Goal: Transaction & Acquisition: Purchase product/service

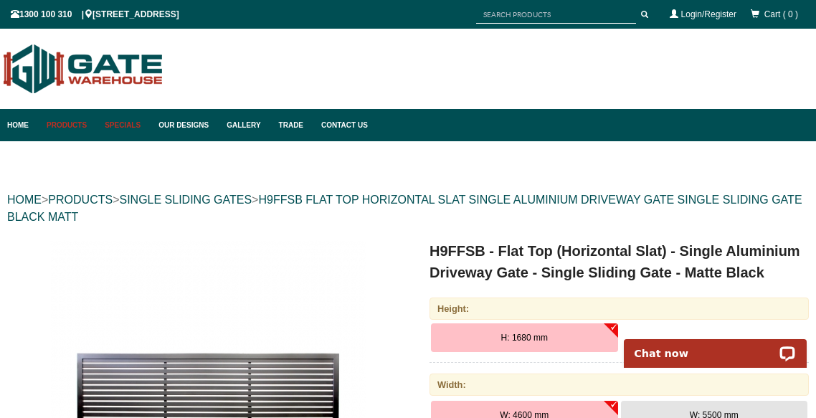
click at [123, 125] on link "Specials" at bounding box center [125, 125] width 54 height 32
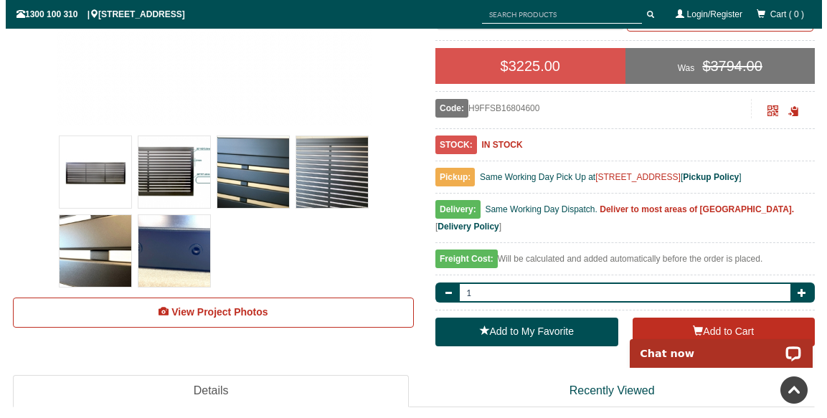
scroll to position [433, 0]
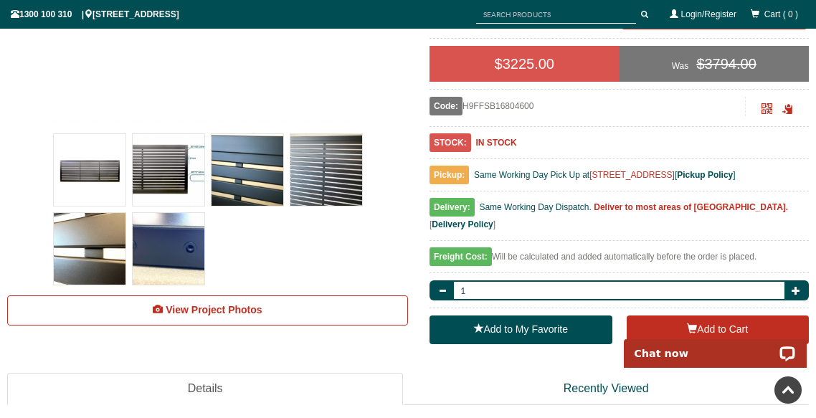
click at [162, 257] on img at bounding box center [169, 249] width 72 height 72
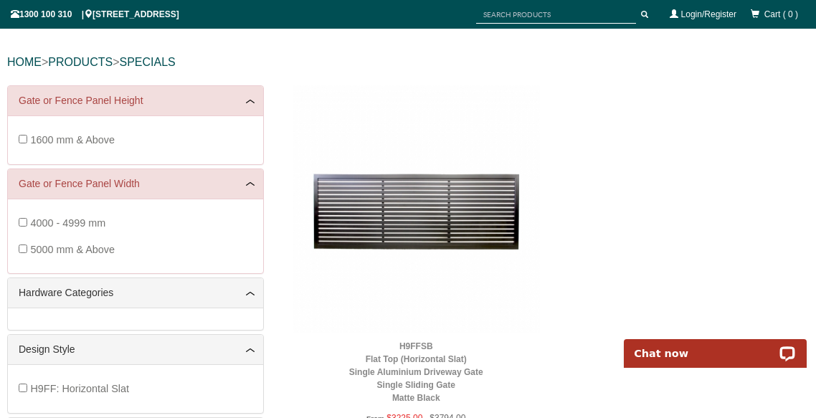
scroll to position [95, 0]
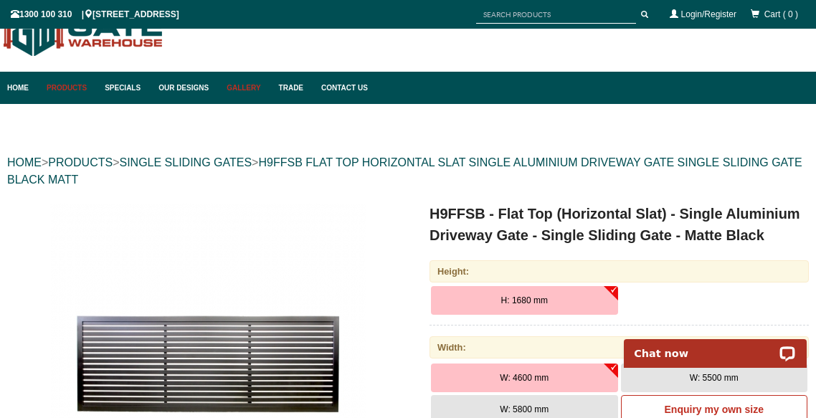
click at [252, 87] on link "Gallery" at bounding box center [245, 88] width 52 height 32
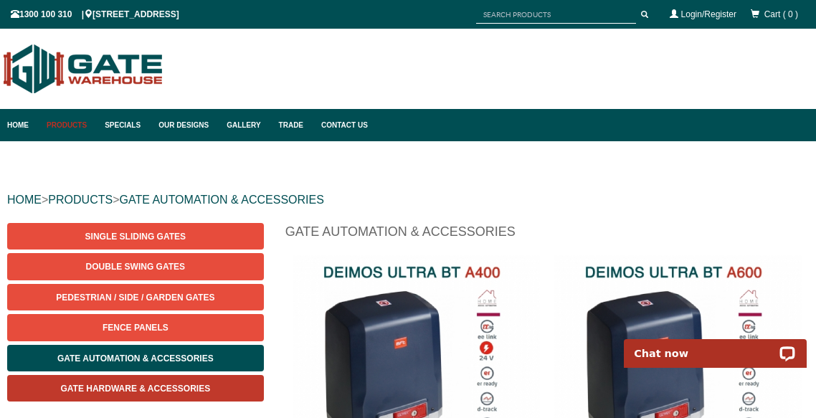
click at [176, 387] on span "Gate Hardware & Accessories" at bounding box center [135, 389] width 150 height 10
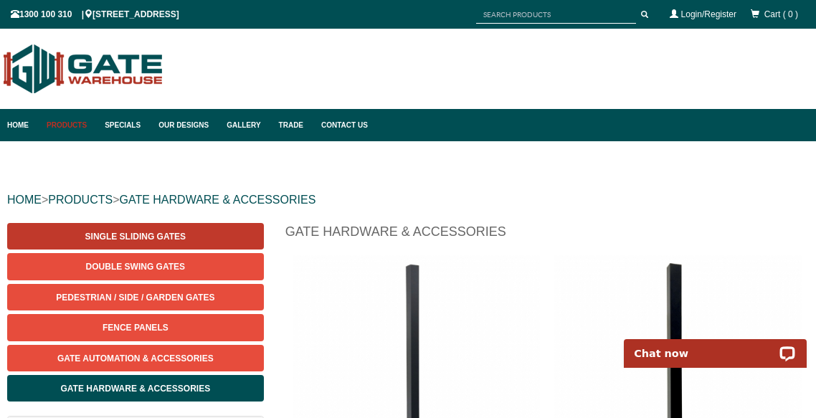
click at [122, 236] on span "Single Sliding Gates" at bounding box center [135, 237] width 100 height 10
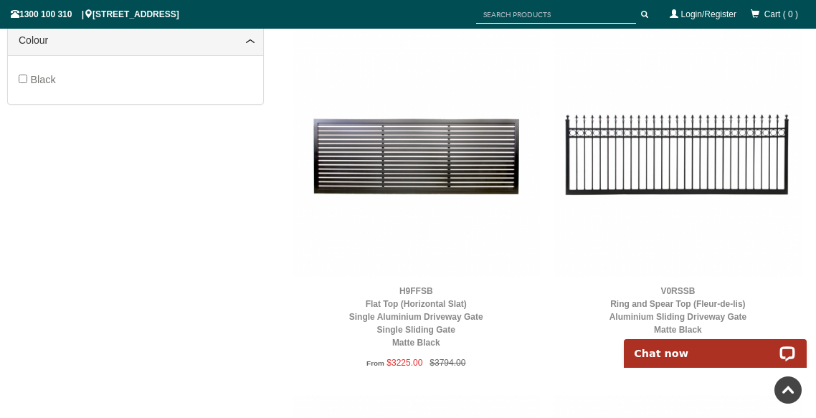
scroll to position [958, 0]
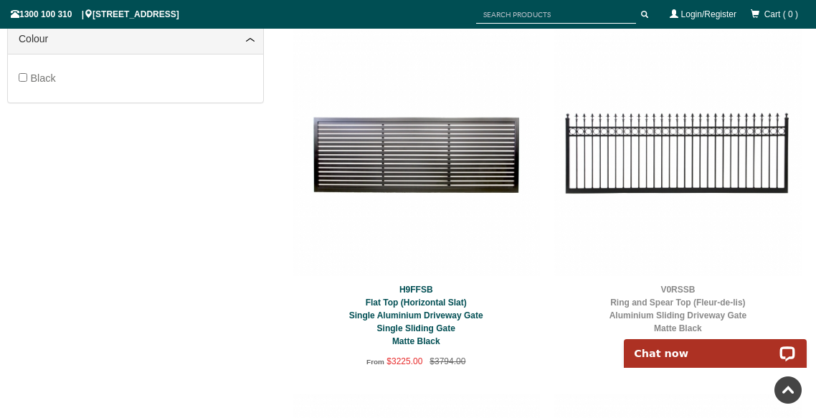
click at [433, 311] on link "H9FFSB Flat Top (Horizontal Slat) Single Aluminium Driveway Gate Single Sliding…" at bounding box center [416, 316] width 134 height 62
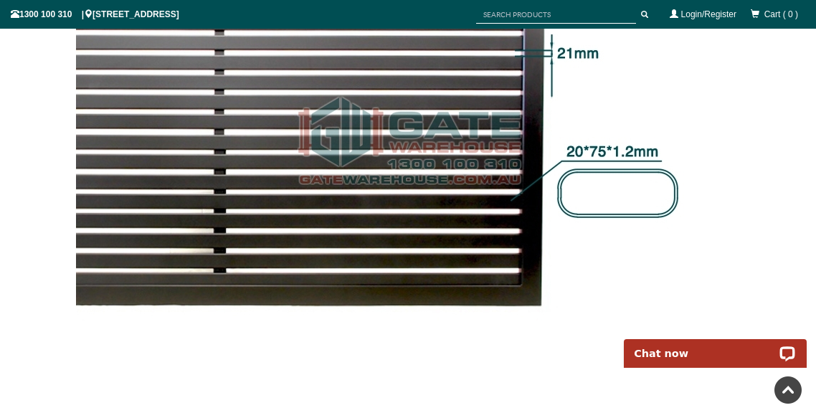
scroll to position [1546, 0]
